Goal: Check status: Check status

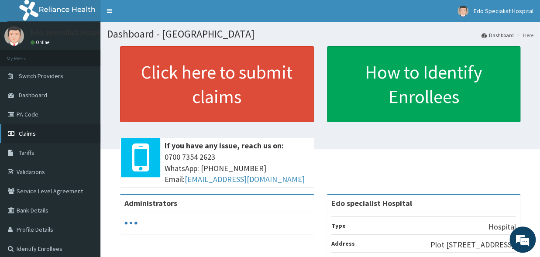
click at [28, 133] on span "Claims" at bounding box center [27, 134] width 17 height 8
click at [31, 133] on span "Claims" at bounding box center [27, 134] width 17 height 8
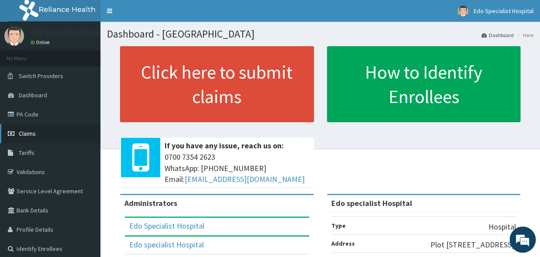
click at [27, 133] on span "Claims" at bounding box center [27, 134] width 17 height 8
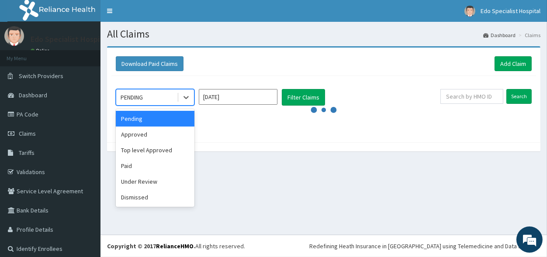
click at [145, 97] on div "PENDING" at bounding box center [146, 97] width 61 height 14
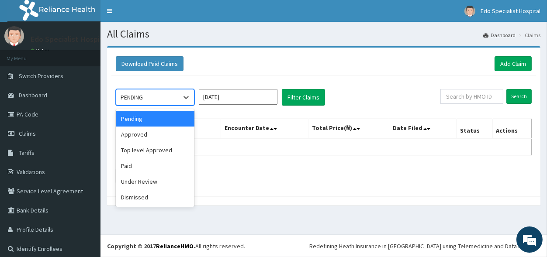
click at [134, 120] on div "Pending" at bounding box center [155, 119] width 79 height 16
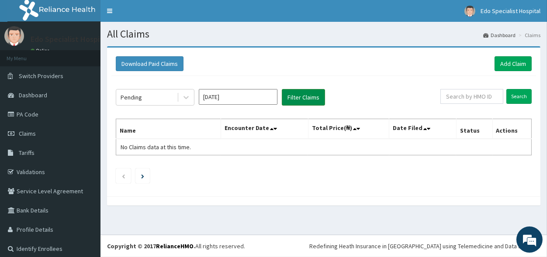
click at [297, 102] on button "Filter Claims" at bounding box center [303, 97] width 43 height 17
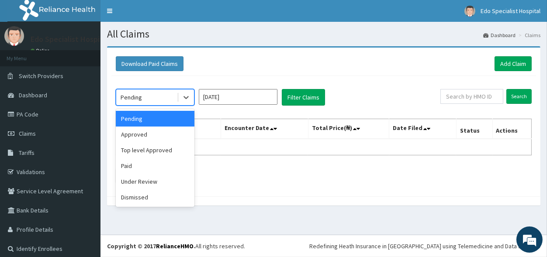
click at [148, 97] on div "Pending" at bounding box center [146, 97] width 61 height 14
click at [140, 116] on div "Pending" at bounding box center [155, 119] width 79 height 16
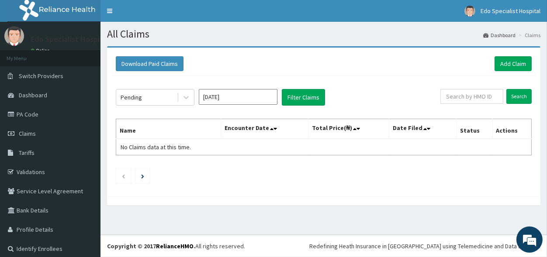
click at [140, 120] on th "Name" at bounding box center [168, 129] width 105 height 20
click at [309, 92] on button "Filter Claims" at bounding box center [303, 97] width 43 height 17
click at [303, 94] on button "Filter Claims" at bounding box center [303, 97] width 43 height 17
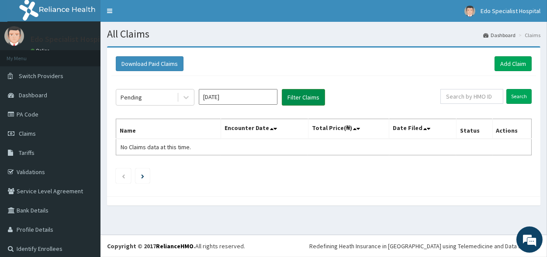
click at [303, 94] on button "Filter Claims" at bounding box center [303, 97] width 43 height 17
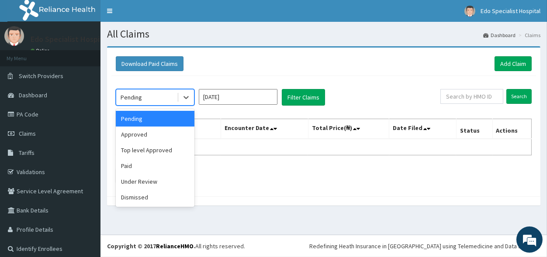
click at [145, 100] on div "Pending" at bounding box center [146, 97] width 61 height 14
click at [133, 182] on div "Under Review" at bounding box center [155, 182] width 79 height 16
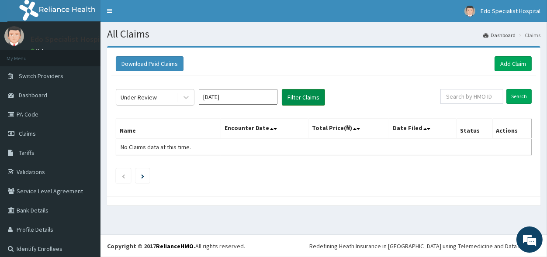
click at [294, 100] on button "Filter Claims" at bounding box center [303, 97] width 43 height 17
click at [32, 111] on link "PA Code" at bounding box center [50, 114] width 100 height 19
click at [29, 130] on link "Claims" at bounding box center [50, 133] width 100 height 19
